Goal: Task Accomplishment & Management: Complete application form

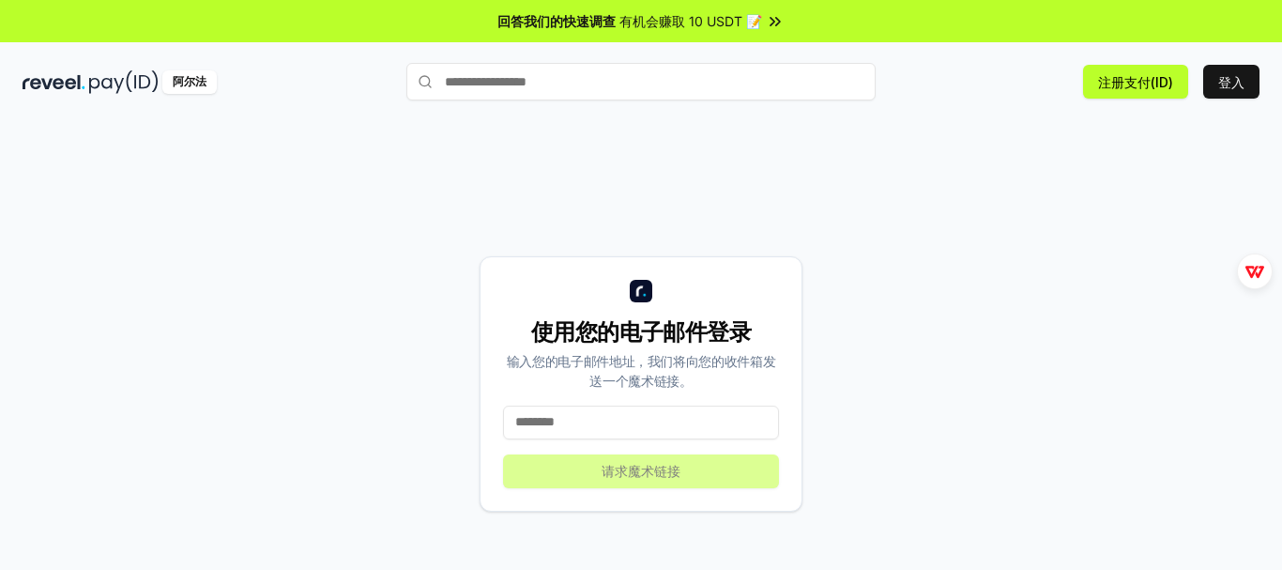
scroll to position [53, 0]
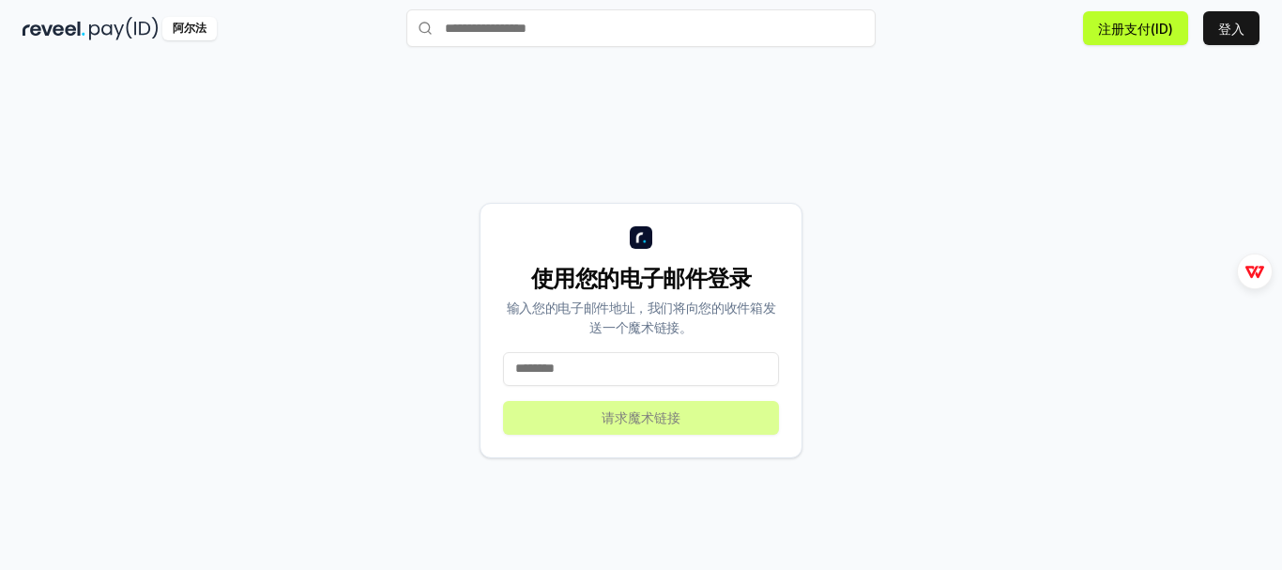
click at [656, 329] on font "输入您的电子邮件地址，我们将向您的收件箱发送一个魔术链接。" at bounding box center [641, 317] width 269 height 36
click at [675, 311] on font "输入您的电子邮件地址，我们将向您的收件箱发送一个魔术链接。" at bounding box center [641, 317] width 269 height 36
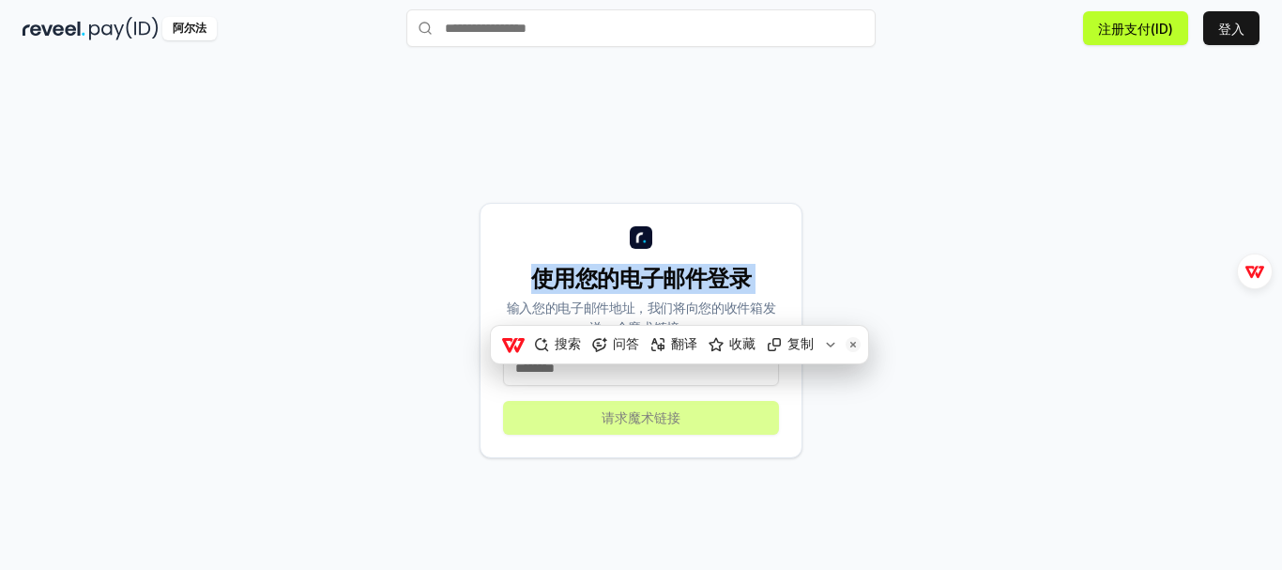
click at [676, 311] on font "输入您的电子邮件地址，我们将向您的收件箱发送一个魔术链接。" at bounding box center [641, 317] width 269 height 36
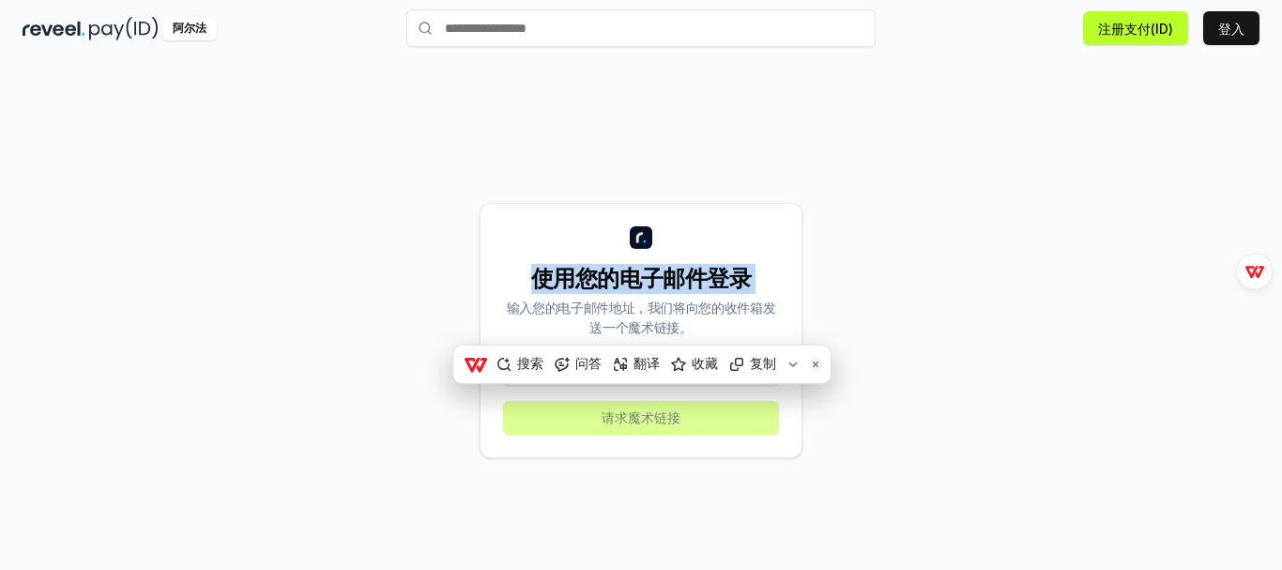
click at [687, 314] on font "输入您的电子邮件地址，我们将向您的收件箱发送一个魔术链接。" at bounding box center [641, 317] width 269 height 36
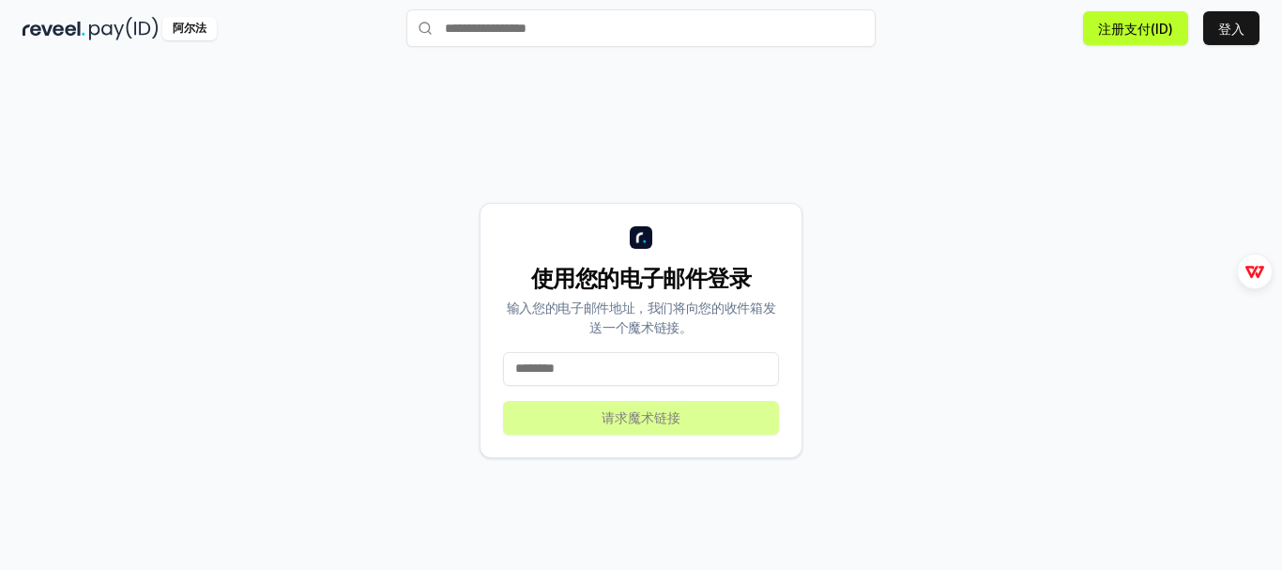
click at [628, 365] on input at bounding box center [641, 369] width 276 height 34
click at [630, 369] on input at bounding box center [641, 369] width 276 height 34
click at [1219, 33] on font "登入" at bounding box center [1231, 29] width 26 height 16
